Goal: Information Seeking & Learning: Learn about a topic

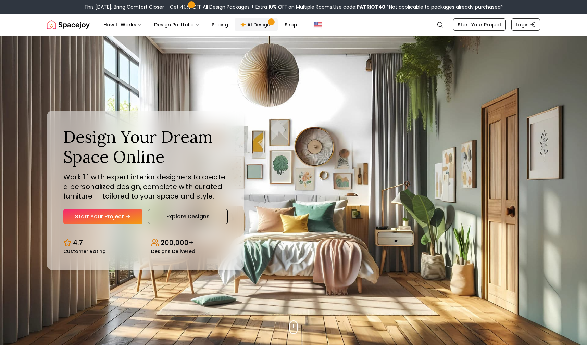
click at [257, 23] on link "AI Design" at bounding box center [256, 25] width 43 height 14
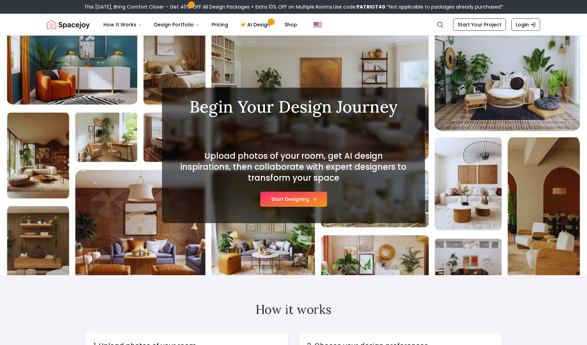
click at [277, 197] on button "Start Designing" at bounding box center [293, 199] width 67 height 15
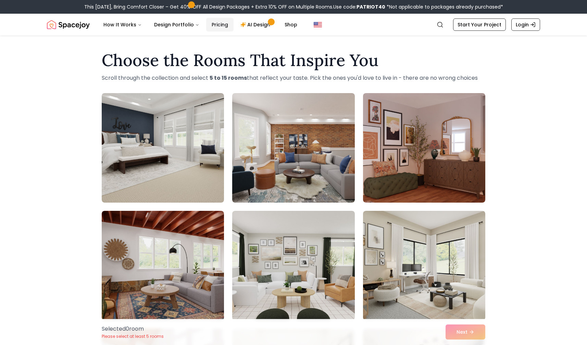
click at [219, 25] on link "Pricing" at bounding box center [219, 25] width 27 height 14
